Goal: Information Seeking & Learning: Learn about a topic

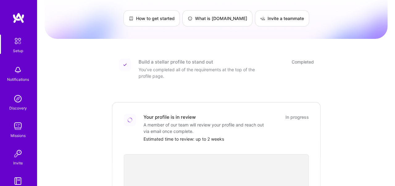
scroll to position [2, 0]
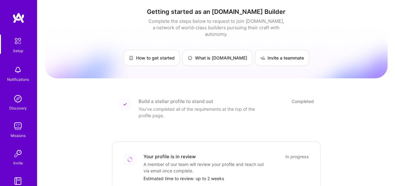
click at [200, 98] on div "Build a stellar profile to stand out" at bounding box center [175, 101] width 75 height 6
click at [19, 43] on img at bounding box center [17, 41] width 13 height 13
click at [20, 40] on img at bounding box center [17, 41] width 13 height 13
click at [18, 42] on img at bounding box center [17, 41] width 13 height 13
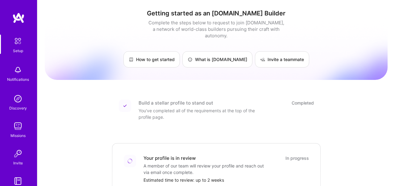
click at [19, 43] on img at bounding box center [17, 41] width 13 height 13
click at [18, 73] on img at bounding box center [18, 70] width 12 height 12
click at [21, 102] on img at bounding box center [18, 99] width 12 height 12
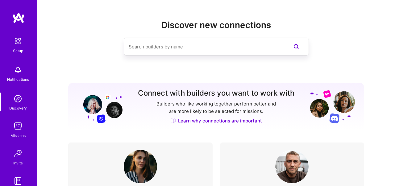
click at [20, 131] on img at bounding box center [18, 126] width 12 height 12
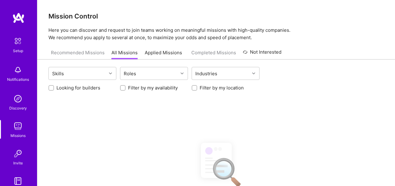
click at [21, 161] on div "Invite" at bounding box center [18, 163] width 10 height 6
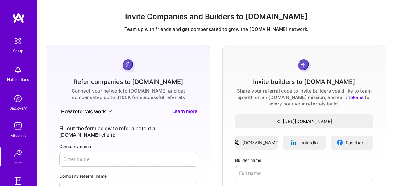
scroll to position [41, 0]
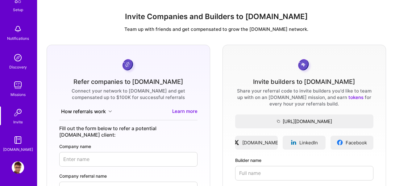
click at [16, 168] on img at bounding box center [18, 167] width 12 height 12
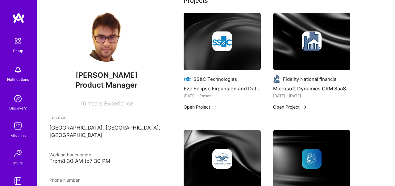
scroll to position [208, 0]
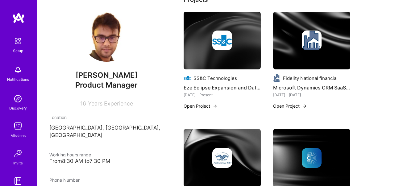
click at [212, 106] on img at bounding box center [214, 106] width 5 height 5
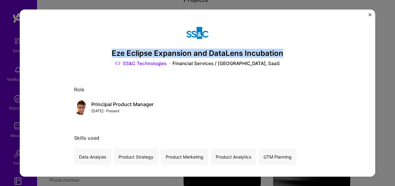
drag, startPoint x: 112, startPoint y: 53, endPoint x: 281, endPoint y: 51, distance: 169.3
click at [281, 51] on h3 "Eze Eclipse Expansion and DataLens Incubation" at bounding box center [197, 53] width 247 height 9
copy h3 "Eze Eclipse Expansion and DataLens Incubation"
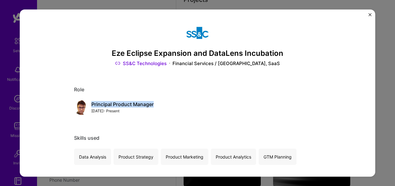
drag, startPoint x: 92, startPoint y: 104, endPoint x: 159, endPoint y: 105, distance: 67.5
click at [159, 105] on div "Principal Product Manager [DATE] - Present" at bounding box center [197, 107] width 247 height 15
copy div "Principal Product Manager"
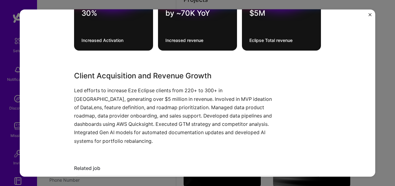
scroll to position [253, 0]
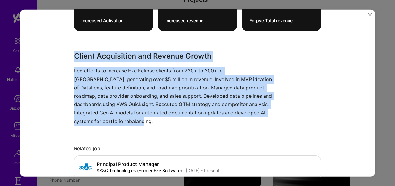
drag, startPoint x: 74, startPoint y: 55, endPoint x: 131, endPoint y: 121, distance: 87.3
click at [131, 121] on div "Client Acquisition and Revenue Growth Led efforts to increase Eze Eclipse clien…" at bounding box center [174, 88] width 200 height 75
copy div "Client Acquisition and Revenue Growth Led efforts to increase Eze Eclipse clien…"
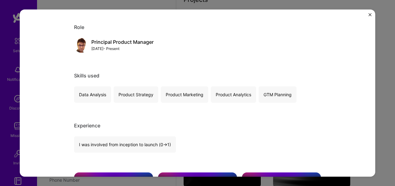
scroll to position [0, 0]
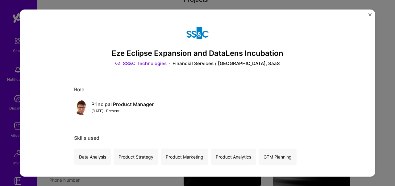
click at [370, 15] on img "Close" at bounding box center [369, 14] width 3 height 3
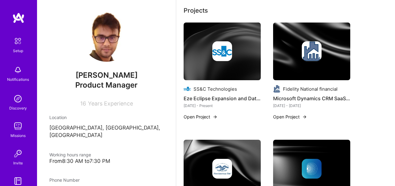
scroll to position [200, 0]
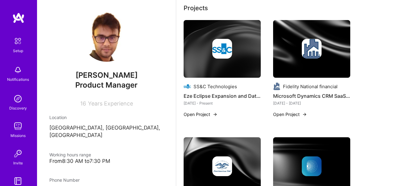
click at [313, 61] on img at bounding box center [311, 49] width 77 height 58
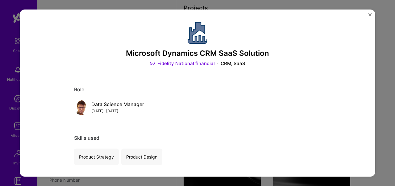
scroll to position [11, 0]
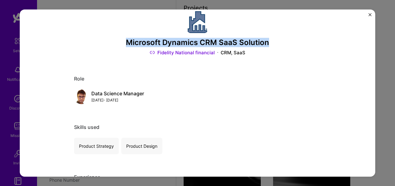
drag, startPoint x: 127, startPoint y: 43, endPoint x: 267, endPoint y: 41, distance: 140.3
click at [267, 41] on h3 "Microsoft Dynamics CRM SaaS Solution" at bounding box center [197, 42] width 247 height 9
copy h3 "Microsoft Dynamics CRM SaaS Solution"
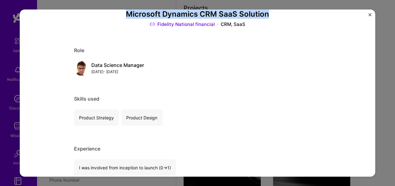
scroll to position [13, 0]
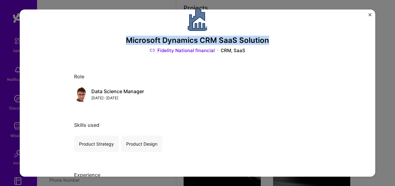
click at [160, 42] on h3 "Microsoft Dynamics CRM SaaS Solution" at bounding box center [197, 40] width 247 height 9
drag, startPoint x: 128, startPoint y: 40, endPoint x: 268, endPoint y: 41, distance: 140.0
click at [268, 41] on h3 "Microsoft Dynamics CRM SaaS Solution" at bounding box center [197, 40] width 247 height 9
copy h3 "Microsoft Dynamics CRM SaaS Solution"
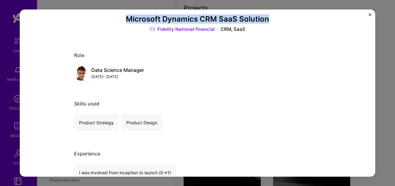
scroll to position [40, 0]
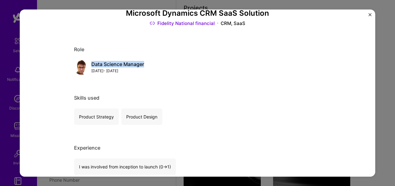
drag, startPoint x: 92, startPoint y: 65, endPoint x: 150, endPoint y: 67, distance: 57.7
click at [150, 67] on div "Data Science Manager [DATE] - [DATE]" at bounding box center [197, 67] width 247 height 15
copy div "Data Science Manager"
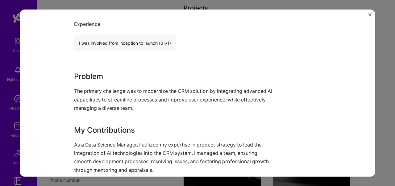
scroll to position [181, 0]
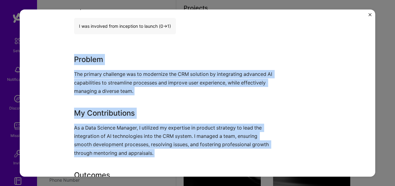
drag, startPoint x: 74, startPoint y: 59, endPoint x: 130, endPoint y: 166, distance: 120.3
click at [130, 166] on div "Problem The primary challenge was to modernize the CRM solution by integrating …" at bounding box center [174, 136] width 200 height 165
click at [164, 130] on p "As a Data Science Manager, I utilized my expertise in product strategy to lead …" at bounding box center [174, 141] width 200 height 34
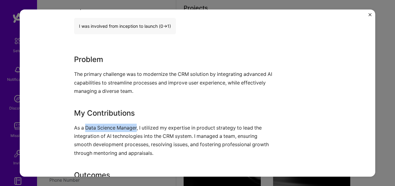
drag, startPoint x: 87, startPoint y: 128, endPoint x: 138, endPoint y: 129, distance: 51.2
click at [138, 129] on p "As a Data Science Manager, I utilized my expertise in product strategy to lead …" at bounding box center [174, 141] width 200 height 34
copy p "Data Science Manager"
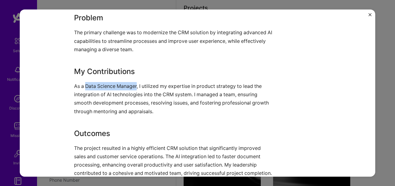
scroll to position [222, 0]
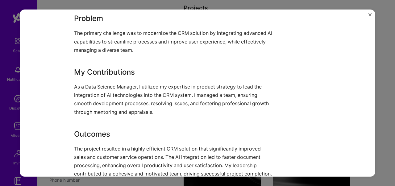
click at [194, 75] on h3 "My Contributions" at bounding box center [174, 72] width 200 height 11
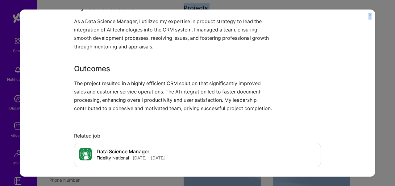
scroll to position [278, 0]
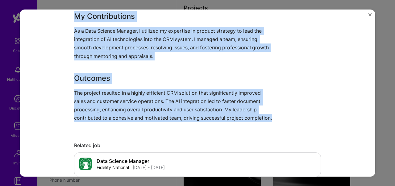
drag, startPoint x: 75, startPoint y: 19, endPoint x: 276, endPoint y: 119, distance: 224.9
click at [276, 119] on div "Problem The primary challenge was to modernize the CRM solution by integrating …" at bounding box center [197, 39] width 247 height 165
copy div "Problem The primary challenge was to modernize the CRM solution by integrating …"
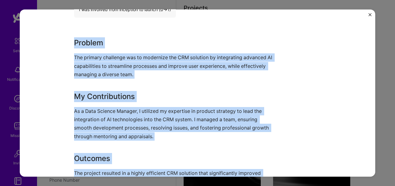
scroll to position [216, 0]
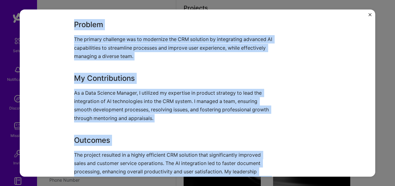
click at [226, 128] on div "Problem The primary challenge was to modernize the CRM solution by integrating …" at bounding box center [174, 101] width 200 height 165
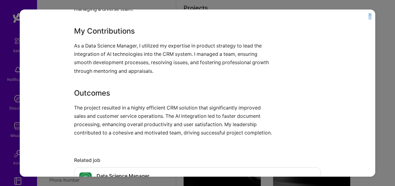
scroll to position [263, 0]
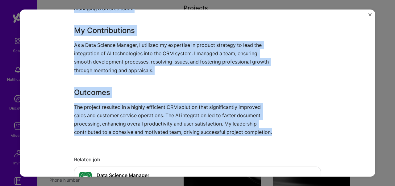
drag, startPoint x: 74, startPoint y: 23, endPoint x: 277, endPoint y: 130, distance: 229.7
click at [277, 130] on div "Problem The primary challenge was to modernize the CRM solution by integrating …" at bounding box center [197, 53] width 247 height 165
copy div "Problem The primary challenge was to modernize the CRM solution by integrating …"
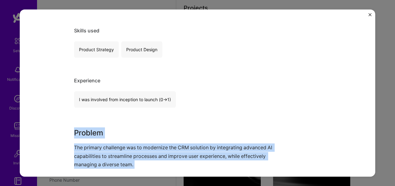
scroll to position [0, 0]
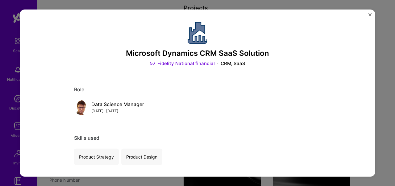
click at [274, 88] on div "Role" at bounding box center [197, 89] width 247 height 6
click at [371, 15] on div "Microsoft Dynamics CRM SaaS Solution Fidelity National financial CRM, SaaS Role…" at bounding box center [197, 92] width 355 height 167
click at [370, 14] on img "Close" at bounding box center [369, 14] width 3 height 3
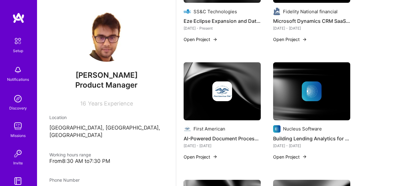
scroll to position [282, 0]
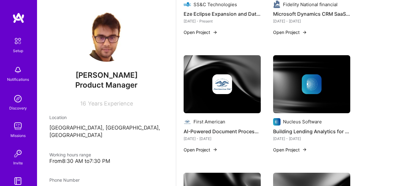
click at [223, 87] on img at bounding box center [222, 84] width 20 height 20
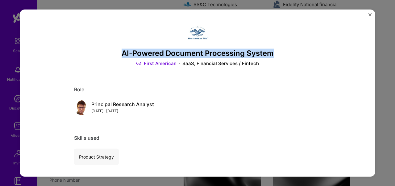
drag, startPoint x: 122, startPoint y: 53, endPoint x: 272, endPoint y: 56, distance: 149.3
click at [272, 56] on h3 "AI-Powered Document Processing System" at bounding box center [197, 53] width 247 height 9
copy h3 "AI-Powered Document Processing System"
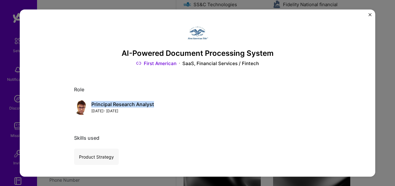
drag, startPoint x: 92, startPoint y: 105, endPoint x: 155, endPoint y: 106, distance: 62.6
click at [155, 106] on div "Principal Research Analyst [DATE] - [DATE]" at bounding box center [197, 107] width 247 height 15
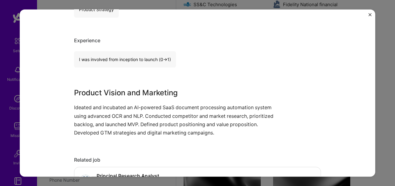
scroll to position [172, 0]
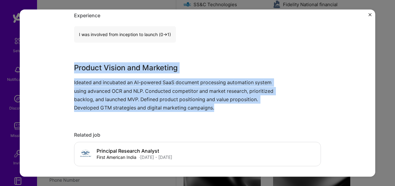
drag, startPoint x: 74, startPoint y: 67, endPoint x: 249, endPoint y: 111, distance: 180.3
click at [249, 111] on div "Product Vision and Marketing Ideated and incubated an AI-powered SaaS document …" at bounding box center [174, 87] width 200 height 50
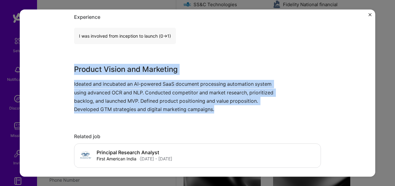
scroll to position [167, 0]
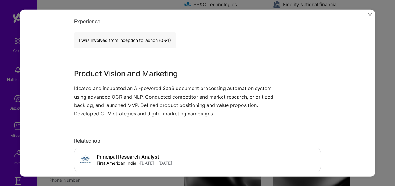
scroll to position [0, 0]
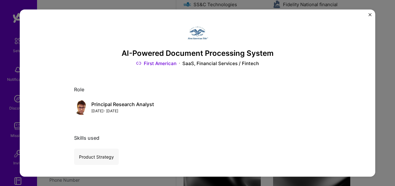
click at [370, 14] on img "Close" at bounding box center [369, 14] width 3 height 3
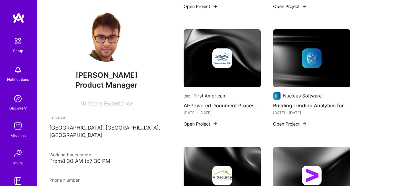
scroll to position [303, 0]
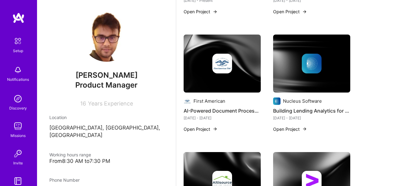
click at [292, 129] on button "Open Project" at bounding box center [290, 129] width 34 height 6
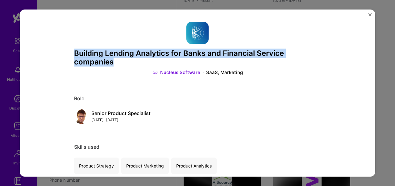
drag, startPoint x: 74, startPoint y: 53, endPoint x: 121, endPoint y: 63, distance: 47.5
click at [121, 63] on h3 "Building Lending Analytics for Banks and Financial Service companies" at bounding box center [197, 58] width 247 height 18
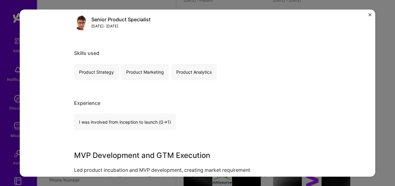
scroll to position [76, 0]
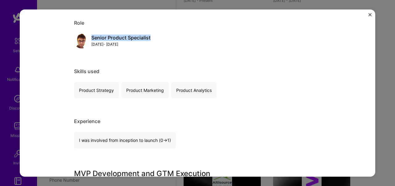
drag, startPoint x: 91, startPoint y: 38, endPoint x: 155, endPoint y: 38, distance: 63.5
click at [155, 38] on div "Senior Product Specialist [DATE] - [DATE]" at bounding box center [197, 41] width 247 height 15
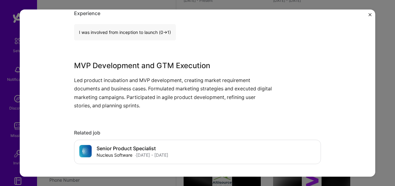
scroll to position [193, 0]
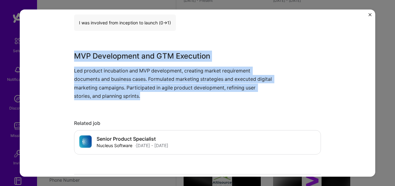
drag, startPoint x: 74, startPoint y: 56, endPoint x: 151, endPoint y: 94, distance: 86.0
click at [151, 94] on div "MVP Development and GTM Execution Led product incubation and MVP development, c…" at bounding box center [174, 76] width 200 height 50
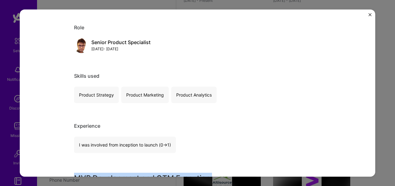
scroll to position [0, 0]
